Goal: Task Accomplishment & Management: Complete application form

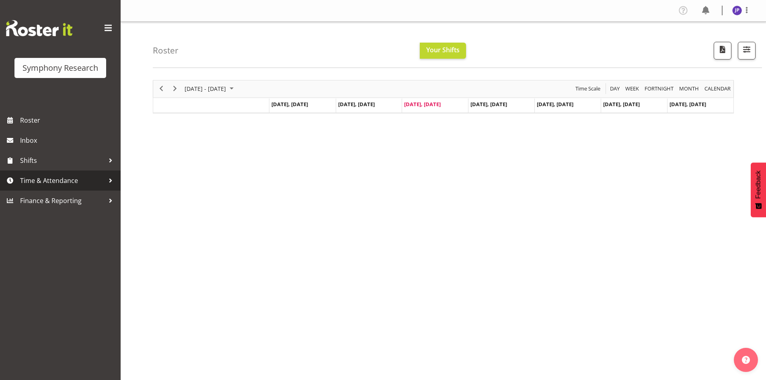
click at [108, 180] on div at bounding box center [111, 181] width 12 height 12
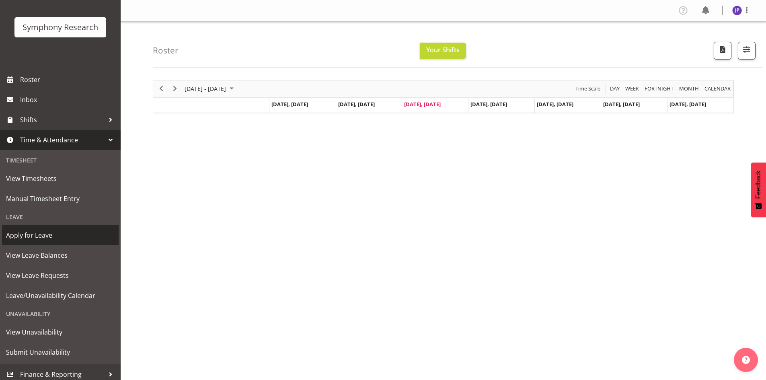
scroll to position [45, 0]
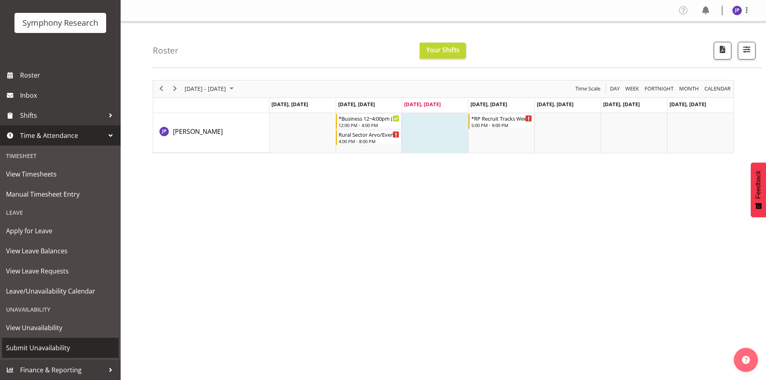
click at [56, 348] on span "Submit Unavailability" at bounding box center [60, 348] width 109 height 12
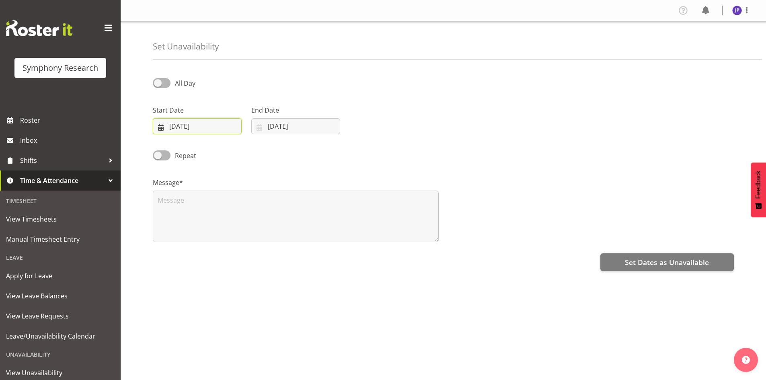
click at [219, 127] on input "01/10/2025" at bounding box center [197, 126] width 89 height 16
click at [266, 208] on span "11" at bounding box center [265, 208] width 6 height 8
type input "11/10/2025"
click at [297, 122] on input "01/10/2025" at bounding box center [295, 126] width 89 height 16
click at [268, 223] on span "12" at bounding box center [267, 222] width 6 height 8
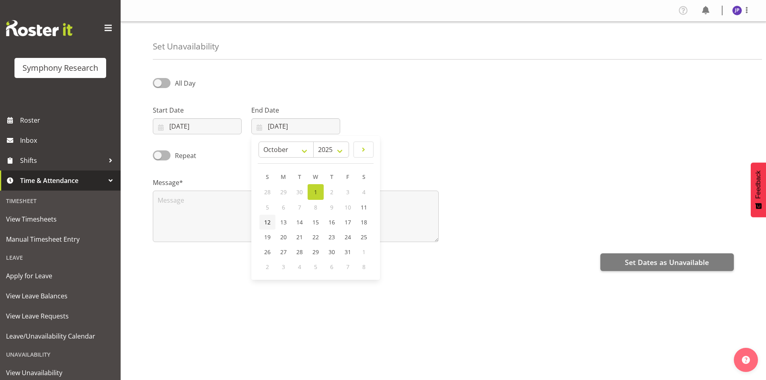
type input "12/10/2025"
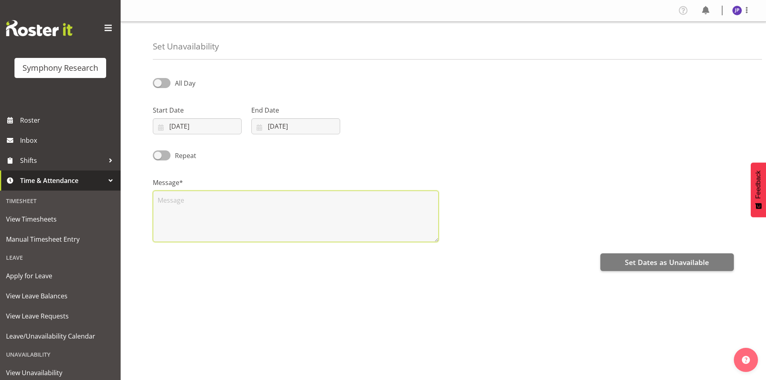
click at [163, 198] on textarea at bounding box center [296, 217] width 286 height 52
type textarea "."
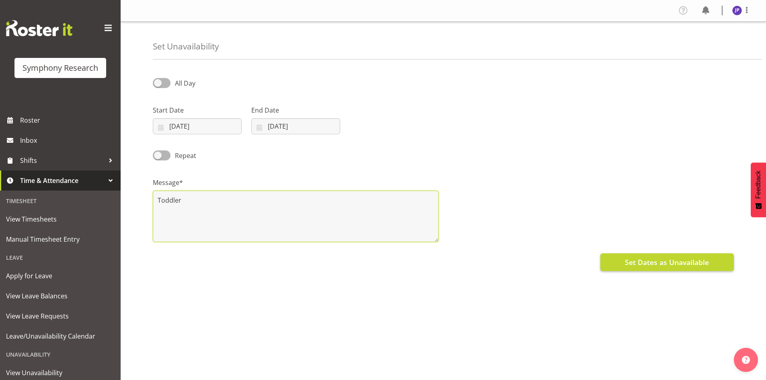
type textarea "Toddler"
click at [661, 260] on span "Set Dates as Unavailable" at bounding box center [667, 262] width 84 height 10
